Goal: Task Accomplishment & Management: Complete application form

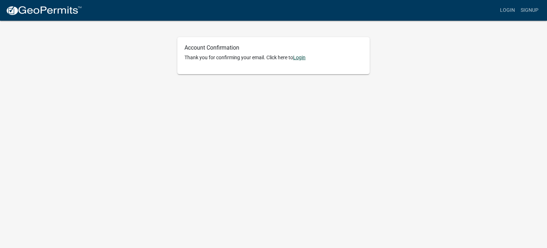
click at [303, 55] on link "Login" at bounding box center [299, 58] width 12 height 6
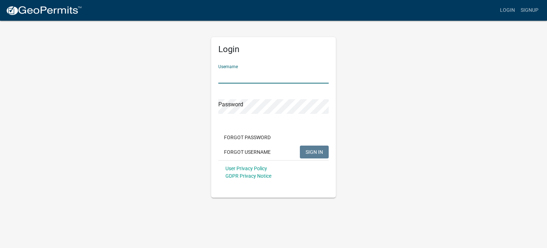
click at [305, 74] on input "Username" at bounding box center [273, 76] width 110 height 15
type input "[PERSON_NAME][EMAIL_ADDRESS][PERSON_NAME][DOMAIN_NAME]"
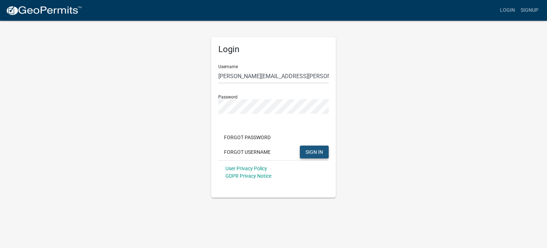
click at [313, 150] on span "SIGN IN" at bounding box center [314, 152] width 17 height 6
click at [315, 150] on span "SIGN IN" at bounding box center [314, 152] width 17 height 6
click at [314, 152] on span "SIGN IN" at bounding box center [314, 152] width 17 height 6
click at [263, 135] on button "Forgot Password" at bounding box center [247, 137] width 58 height 13
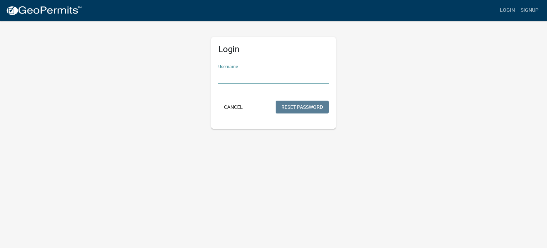
click at [292, 74] on input "Username" at bounding box center [273, 76] width 110 height 15
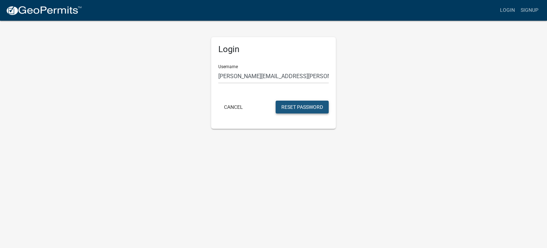
click at [300, 107] on button "Reset Password" at bounding box center [302, 107] width 53 height 13
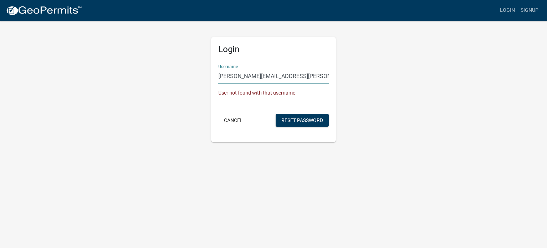
click at [280, 77] on input "[PERSON_NAME][EMAIL_ADDRESS][PERSON_NAME][DOMAIN_NAME]" at bounding box center [273, 76] width 110 height 15
type input "k"
type input "Brad1981"
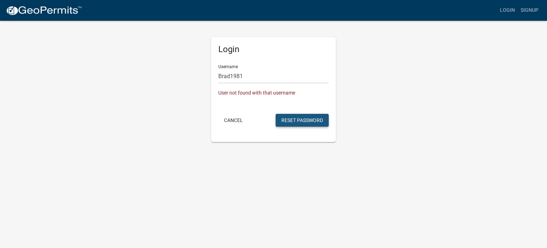
click at [299, 118] on button "Reset Password" at bounding box center [302, 120] width 53 height 13
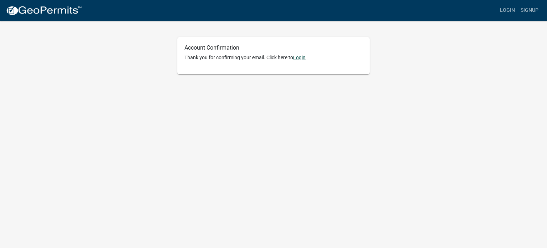
click at [304, 56] on link "Login" at bounding box center [299, 58] width 12 height 6
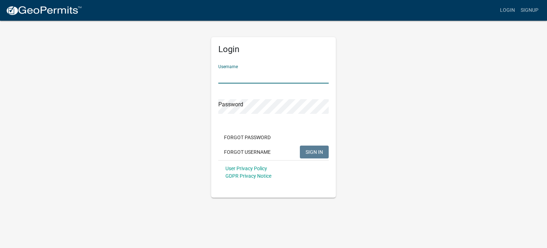
click at [310, 74] on input "Username" at bounding box center [273, 76] width 110 height 15
type input "Kneisl"
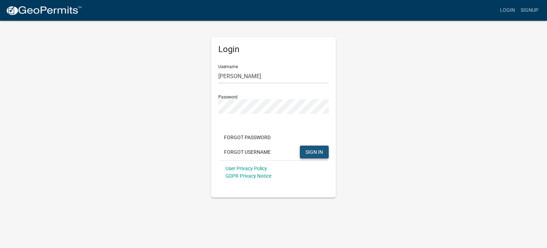
click at [312, 150] on span "SIGN IN" at bounding box center [314, 152] width 17 height 6
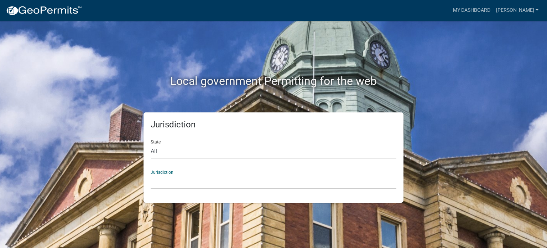
click at [242, 175] on select "Custer County, Colorado Carroll County, Georgia Cook County, Georgia Crawford C…" at bounding box center [274, 181] width 246 height 15
